Goal: Find specific page/section: Find specific page/section

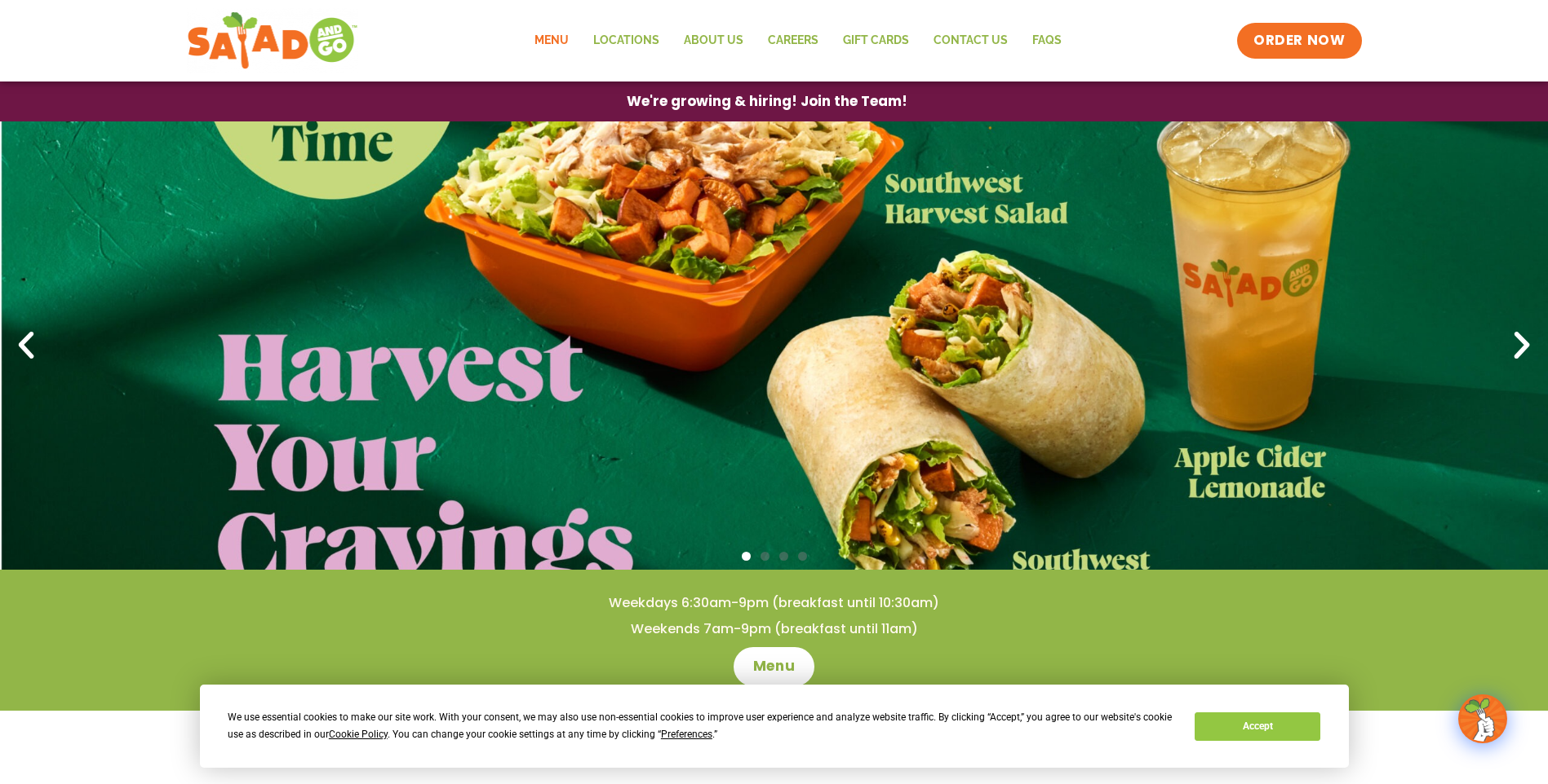
click at [554, 39] on link "Menu" at bounding box center [551, 41] width 58 height 38
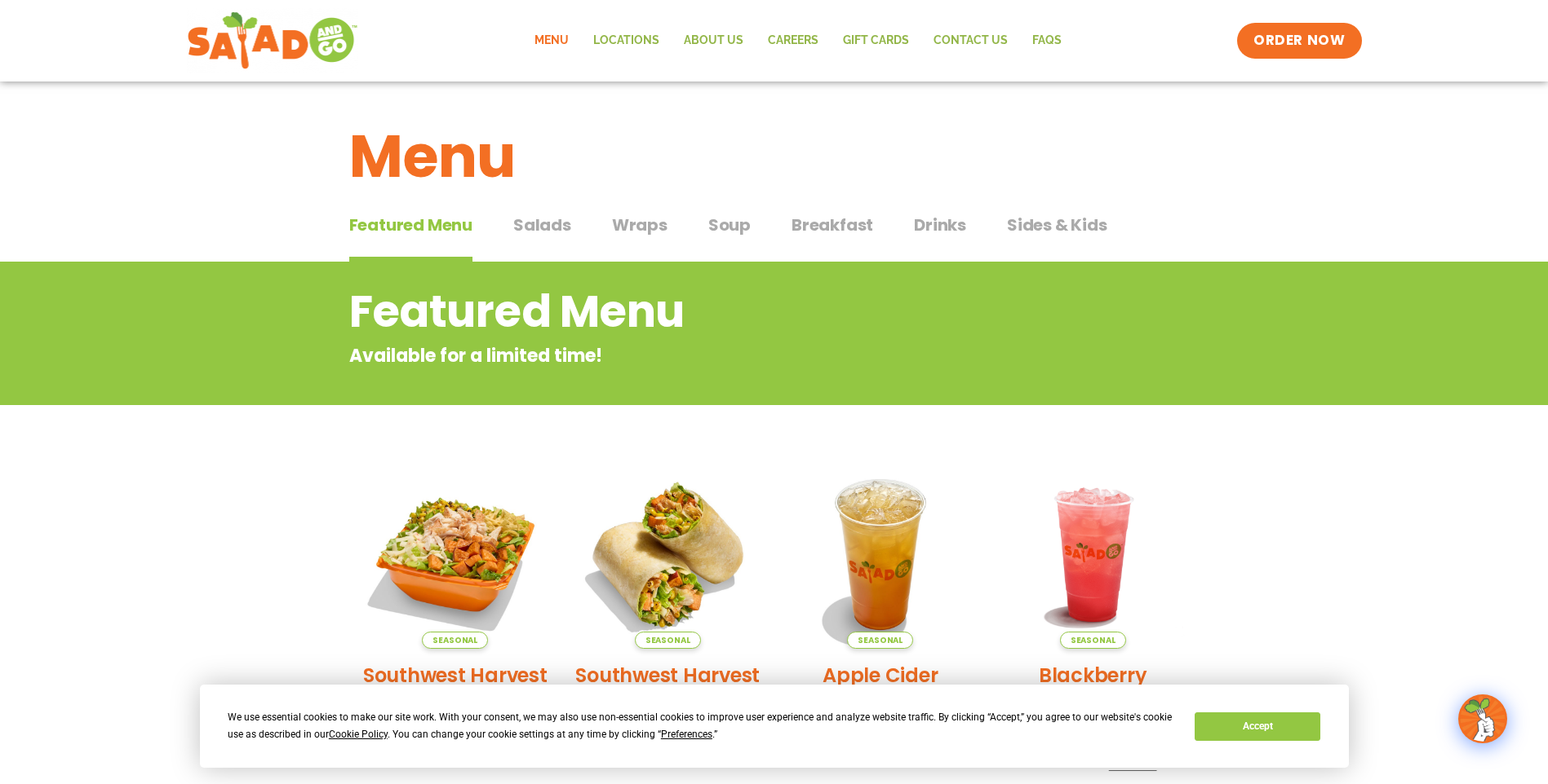
scroll to position [81, 0]
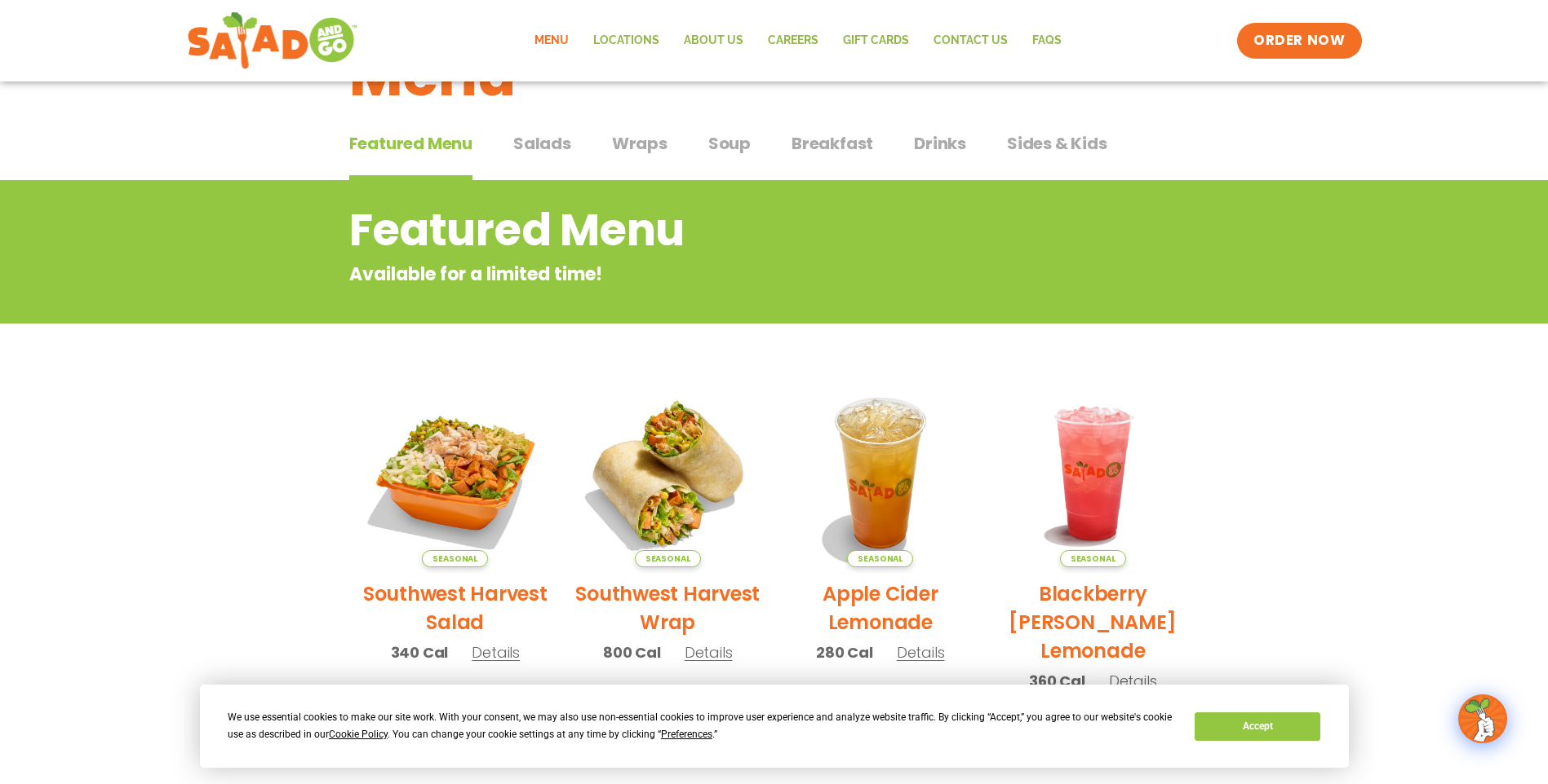
click at [640, 137] on span "Wraps" at bounding box center [640, 144] width 55 height 25
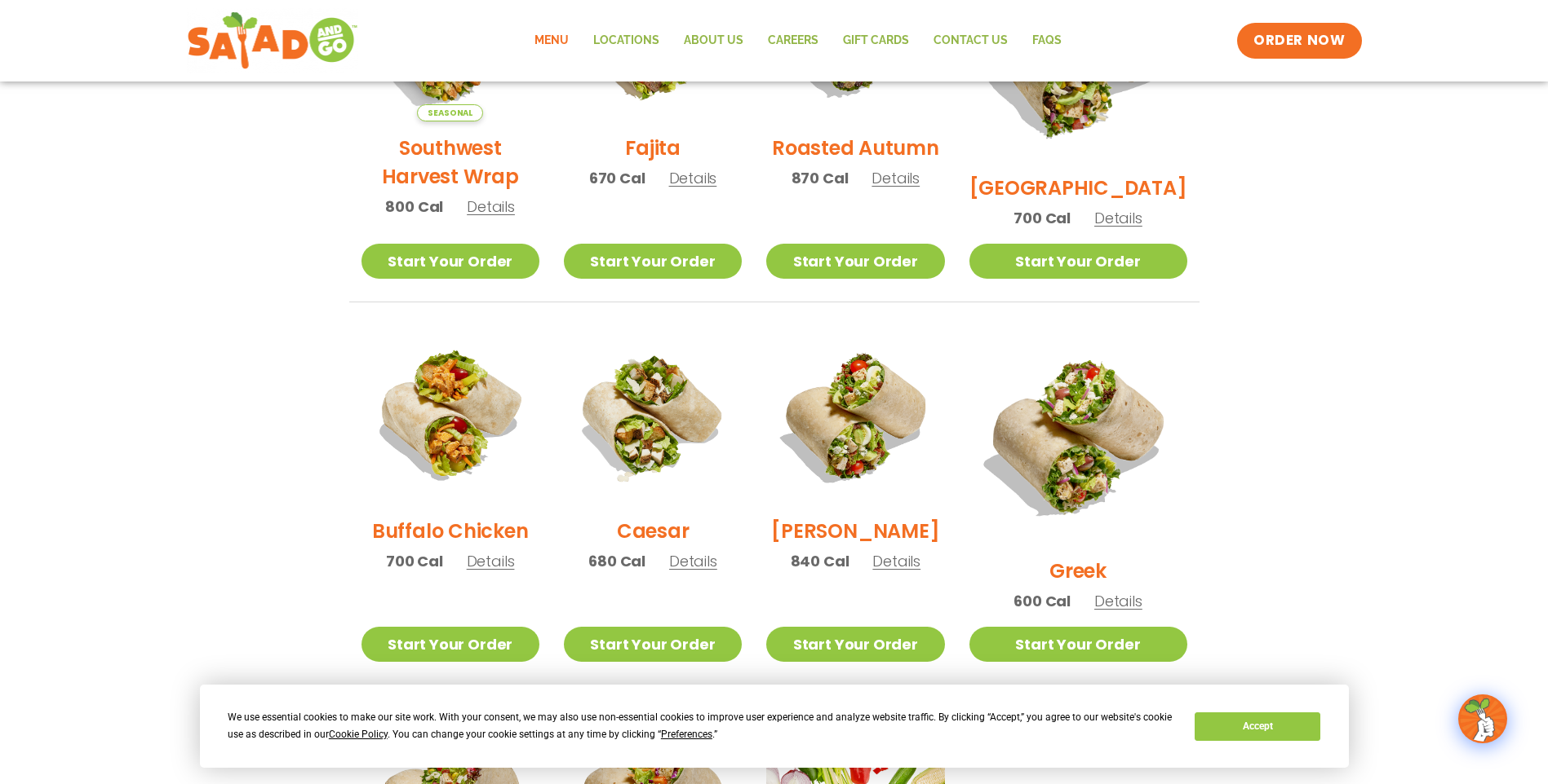
scroll to position [652, 0]
